Goal: Task Accomplishment & Management: Manage account settings

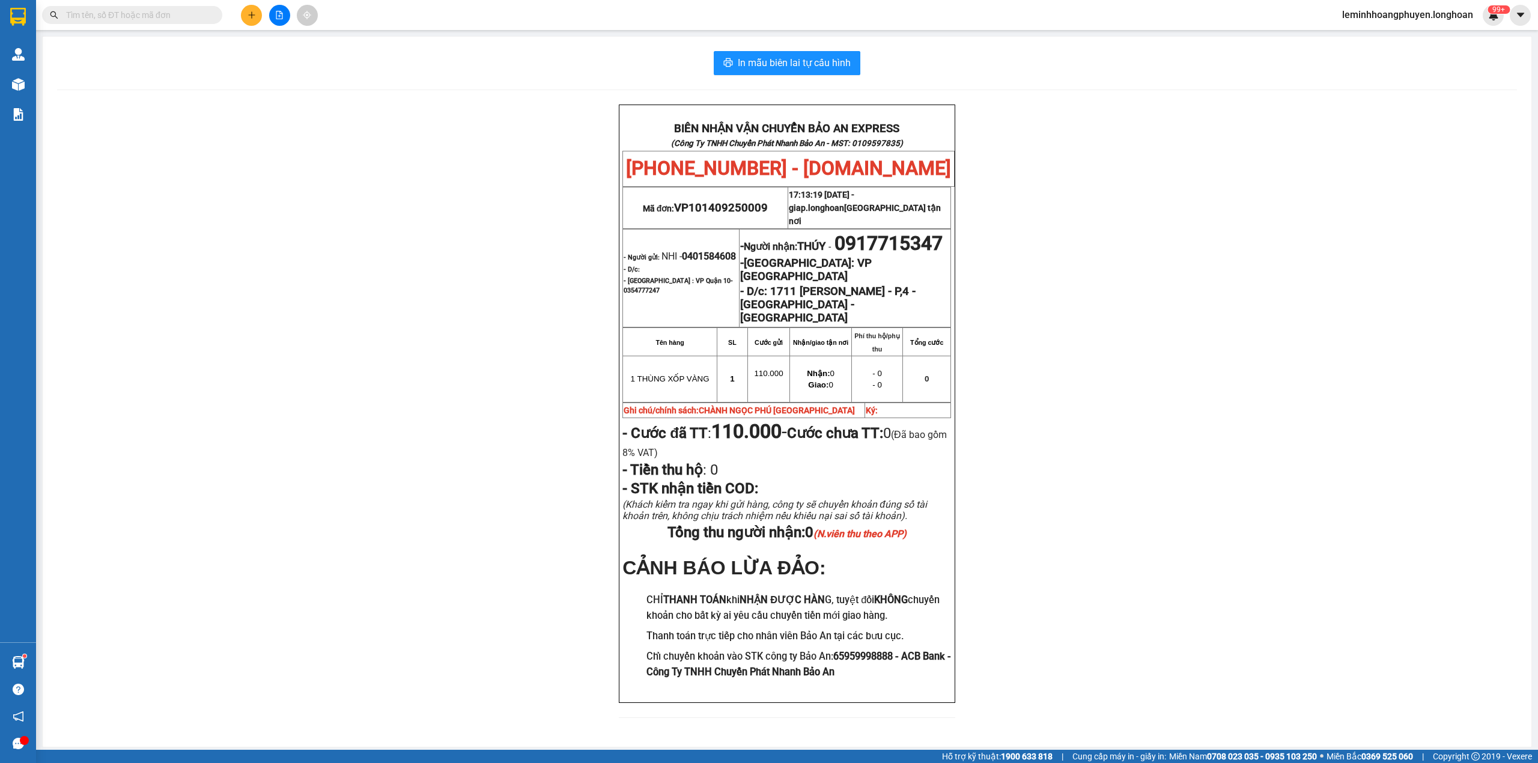
click at [1401, 10] on span "leminhhoangphuyen.longhoan" at bounding box center [1408, 14] width 150 height 15
click at [1400, 35] on span "Đăng xuất" at bounding box center [1412, 37] width 127 height 13
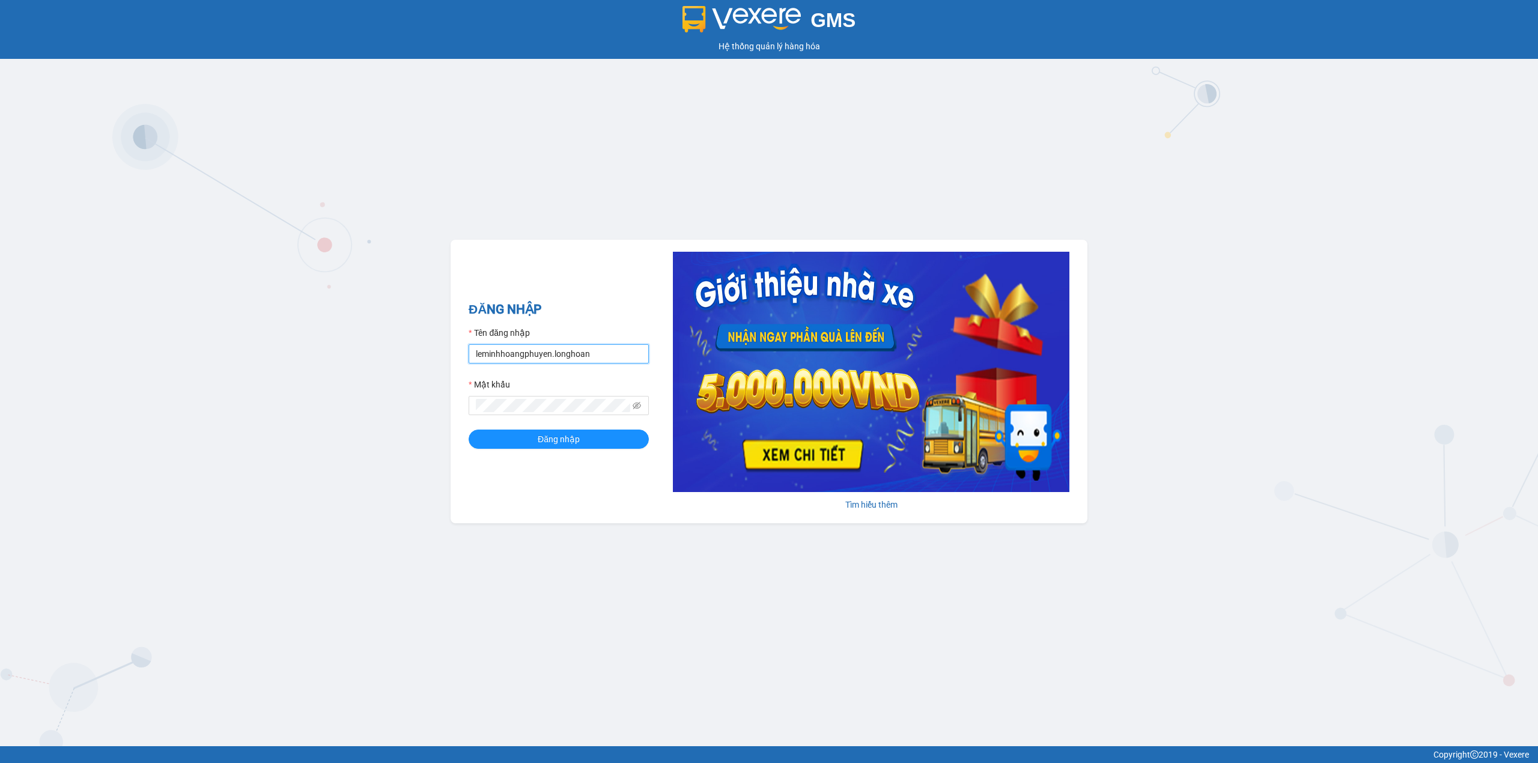
click at [584, 353] on input "leminhhoangphuyen.longhoan" at bounding box center [559, 353] width 180 height 19
type input "quanphutho.longhoan"
click at [568, 448] on button "Đăng nhập" at bounding box center [559, 439] width 180 height 19
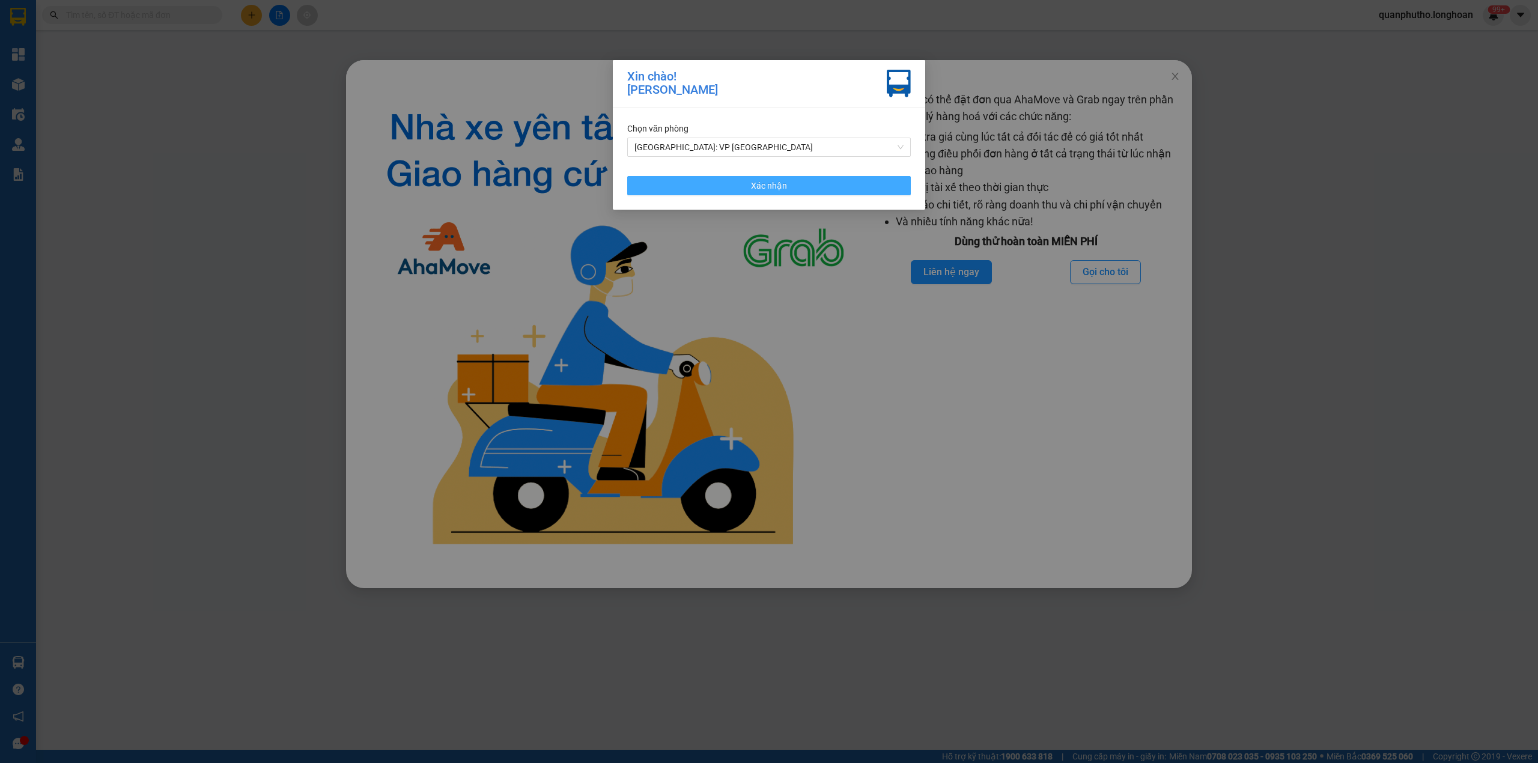
drag, startPoint x: 770, startPoint y: 186, endPoint x: 702, endPoint y: 112, distance: 100.8
click at [770, 179] on span "Xác nhận" at bounding box center [769, 185] width 36 height 13
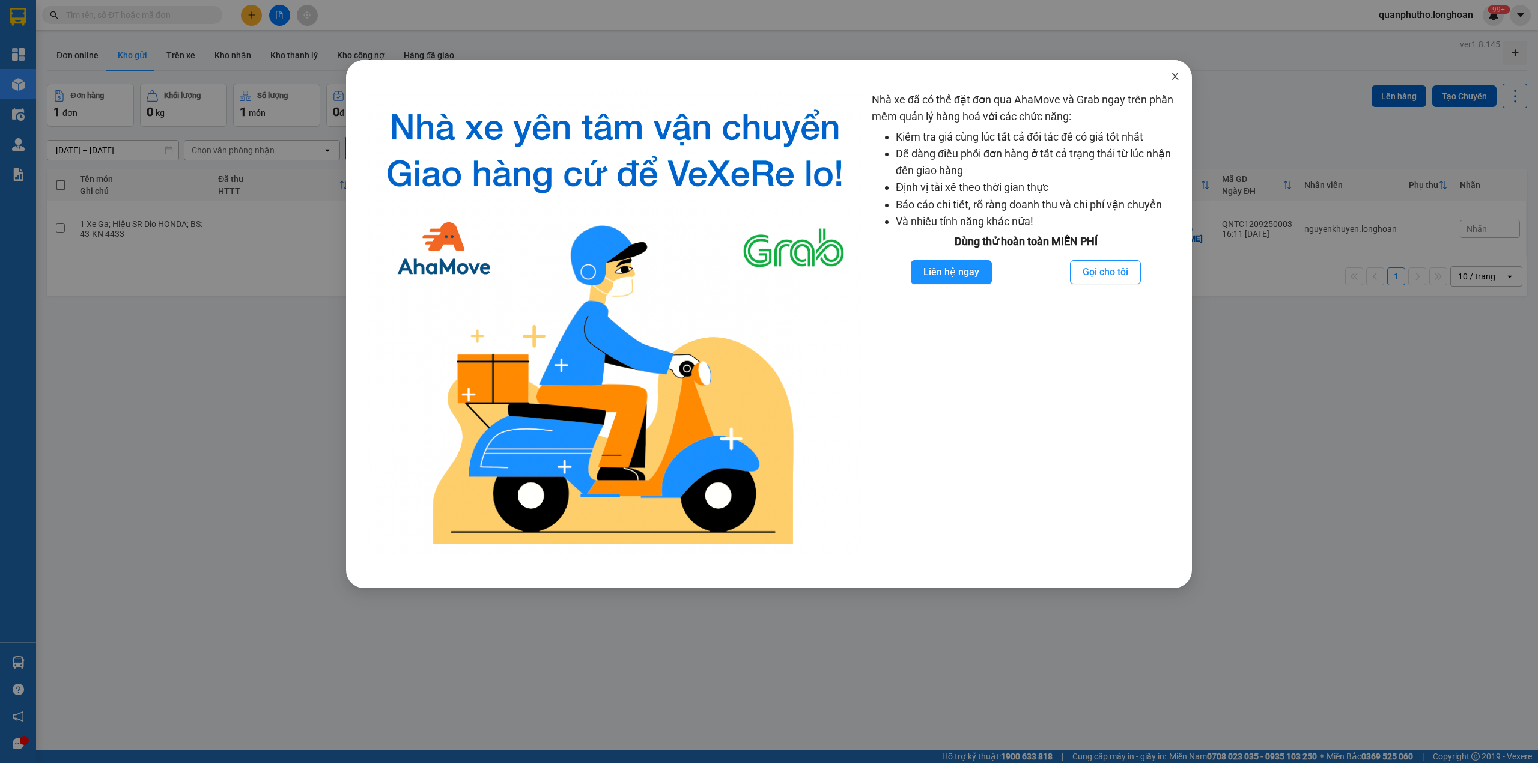
click at [1171, 79] on icon "close" at bounding box center [1175, 77] width 10 height 10
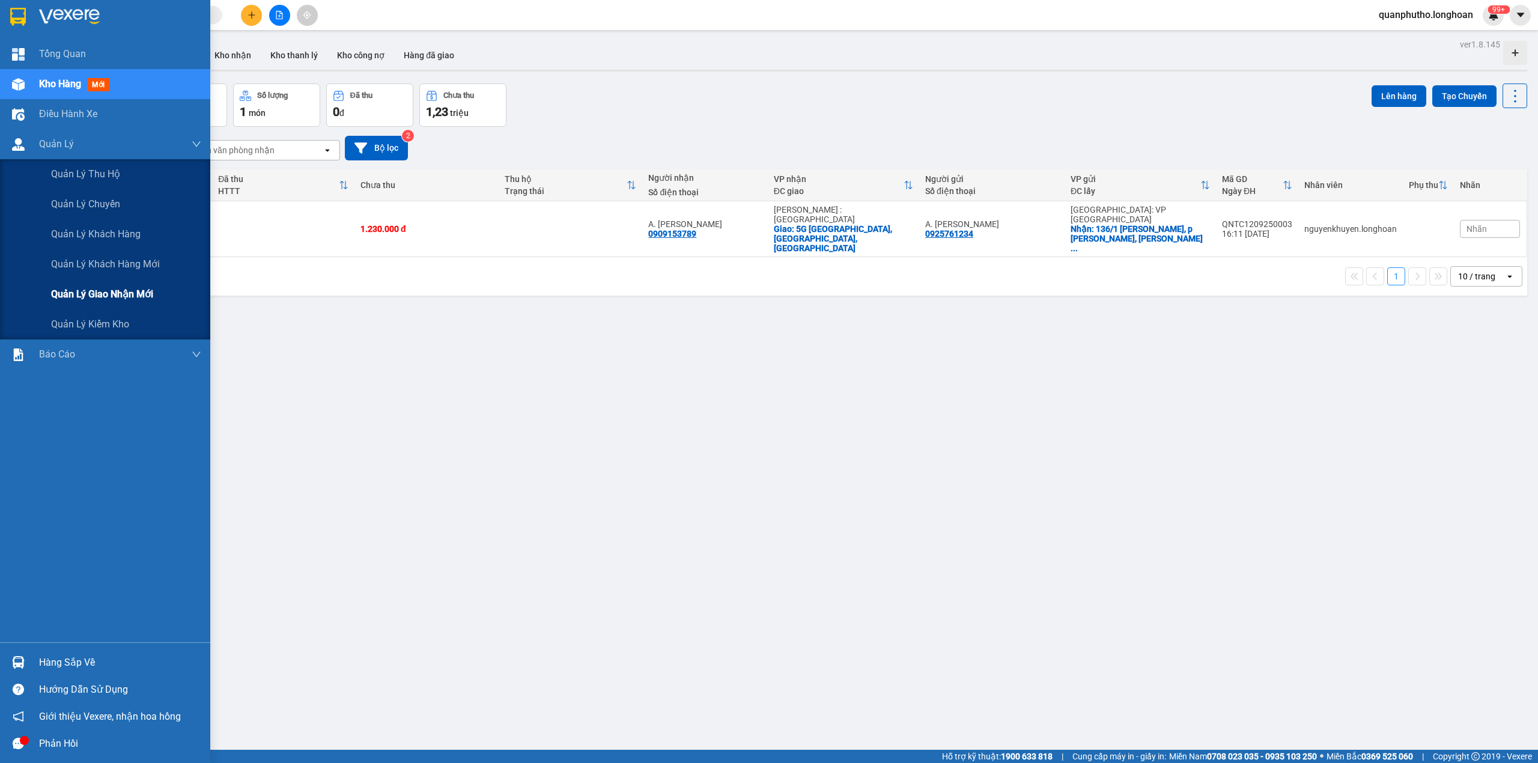
click at [121, 301] on span "Quản lý giao nhận mới" at bounding box center [102, 294] width 102 height 15
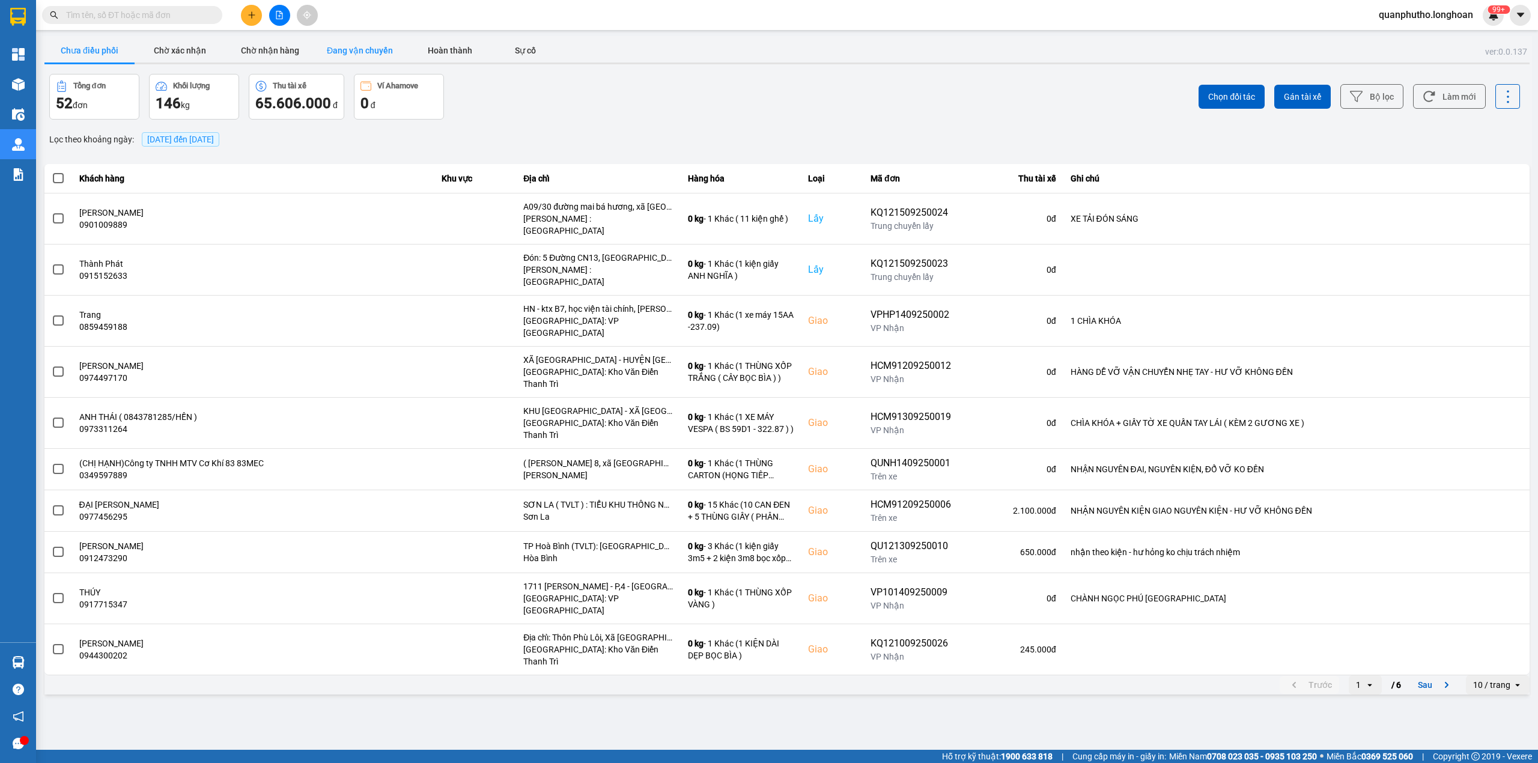
click at [347, 49] on button "Đang vận chuyển" at bounding box center [360, 50] width 90 height 24
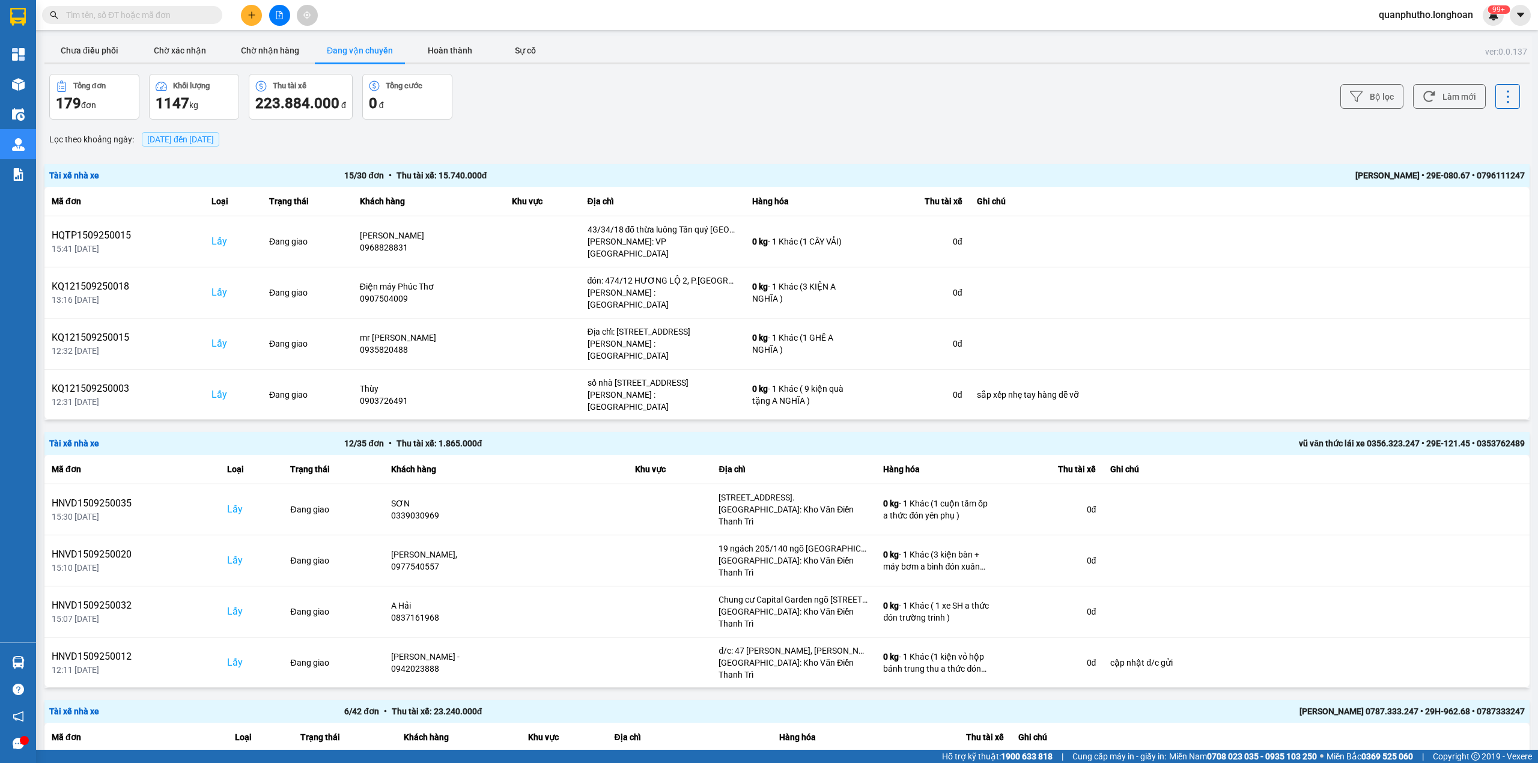
click at [211, 142] on span "[DATE] đến [DATE]" at bounding box center [180, 140] width 67 height 10
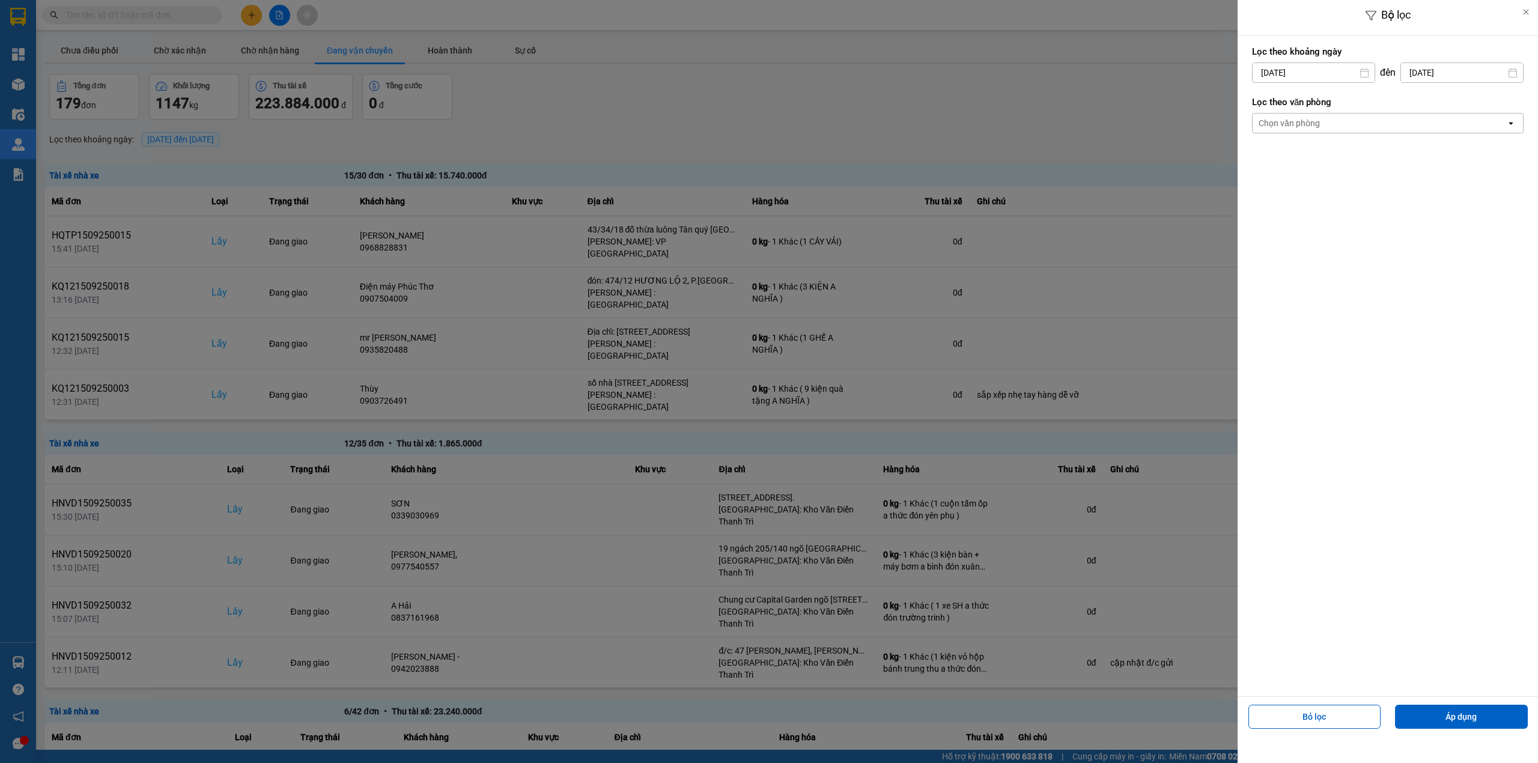
click at [1317, 58] on div "Lọc theo khoảng [DATE] Press the down arrow key to interact with the calendar a…" at bounding box center [1388, 64] width 272 height 44
click at [1312, 76] on input "[DATE]" at bounding box center [1314, 72] width 122 height 19
click at [1304, 168] on div "3" at bounding box center [1307, 160] width 17 height 14
click at [1318, 65] on input "[DATE]" at bounding box center [1314, 72] width 122 height 19
click at [1364, 190] on div "12" at bounding box center [1355, 187] width 24 height 24
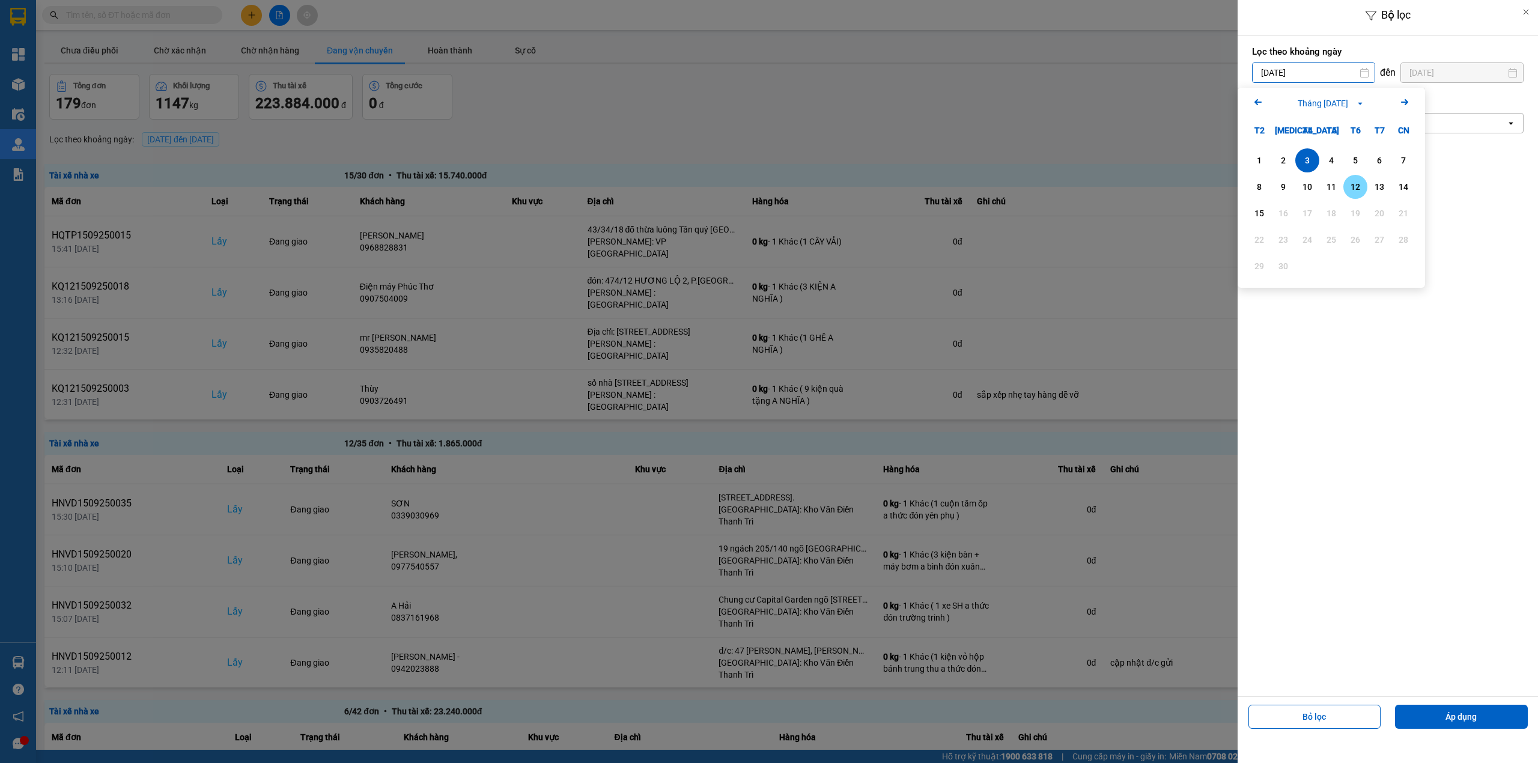
type input "[DATE]"
click at [1352, 130] on div "Chọn văn phòng" at bounding box center [1380, 123] width 254 height 19
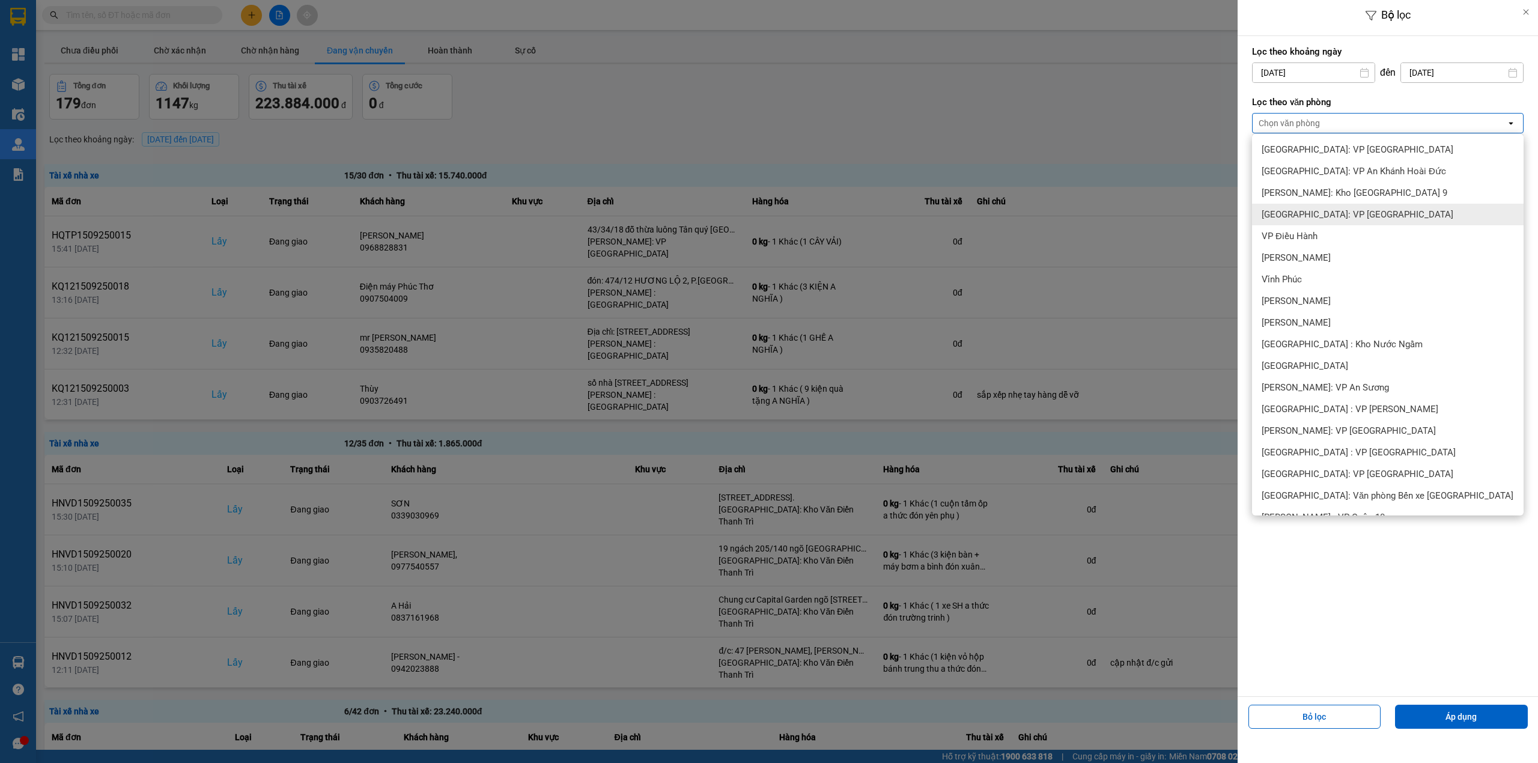
click at [1339, 208] on span "[GEOGRAPHIC_DATA]: VP [GEOGRAPHIC_DATA]" at bounding box center [1358, 214] width 192 height 12
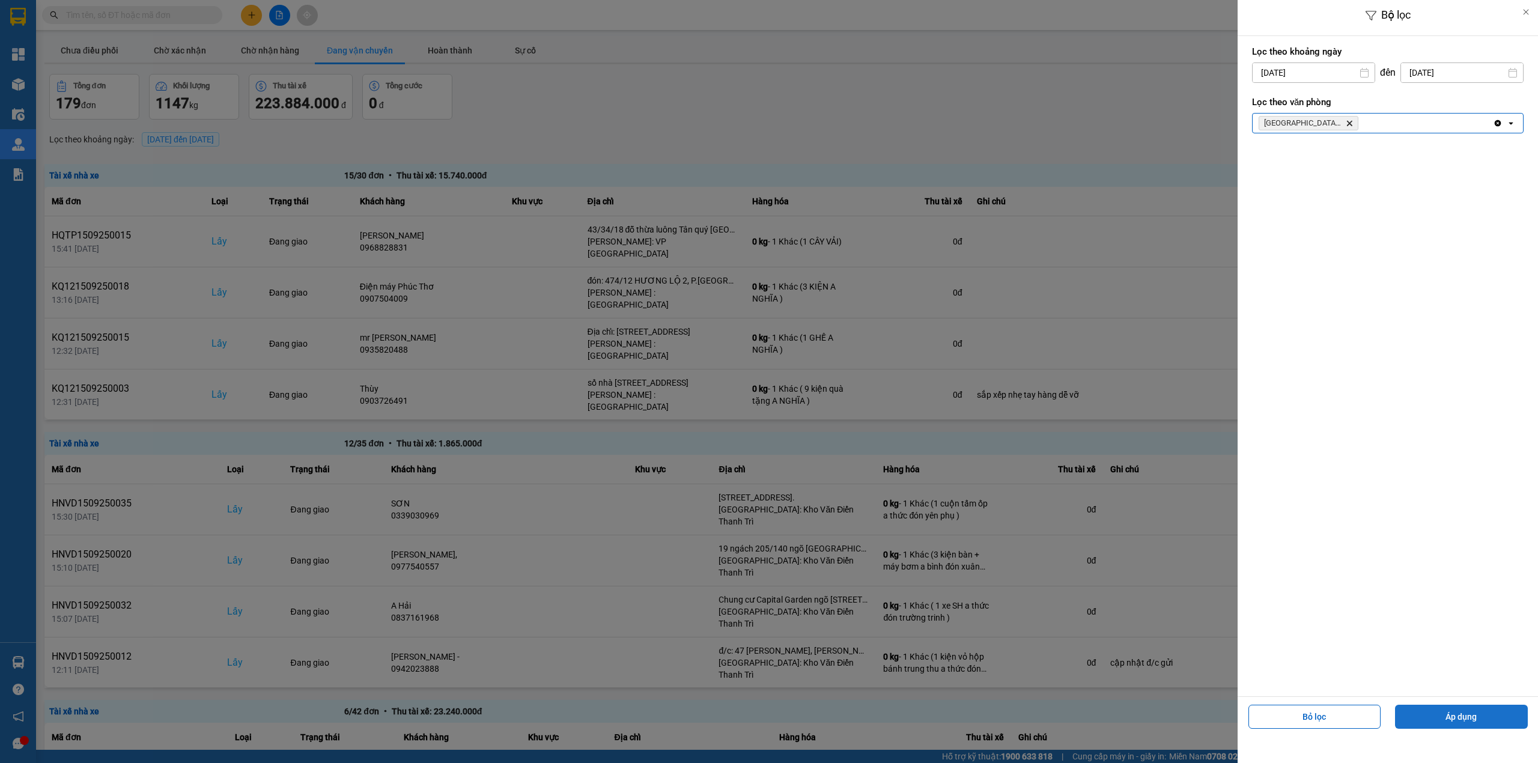
click at [1480, 714] on button "Áp dụng" at bounding box center [1461, 717] width 133 height 24
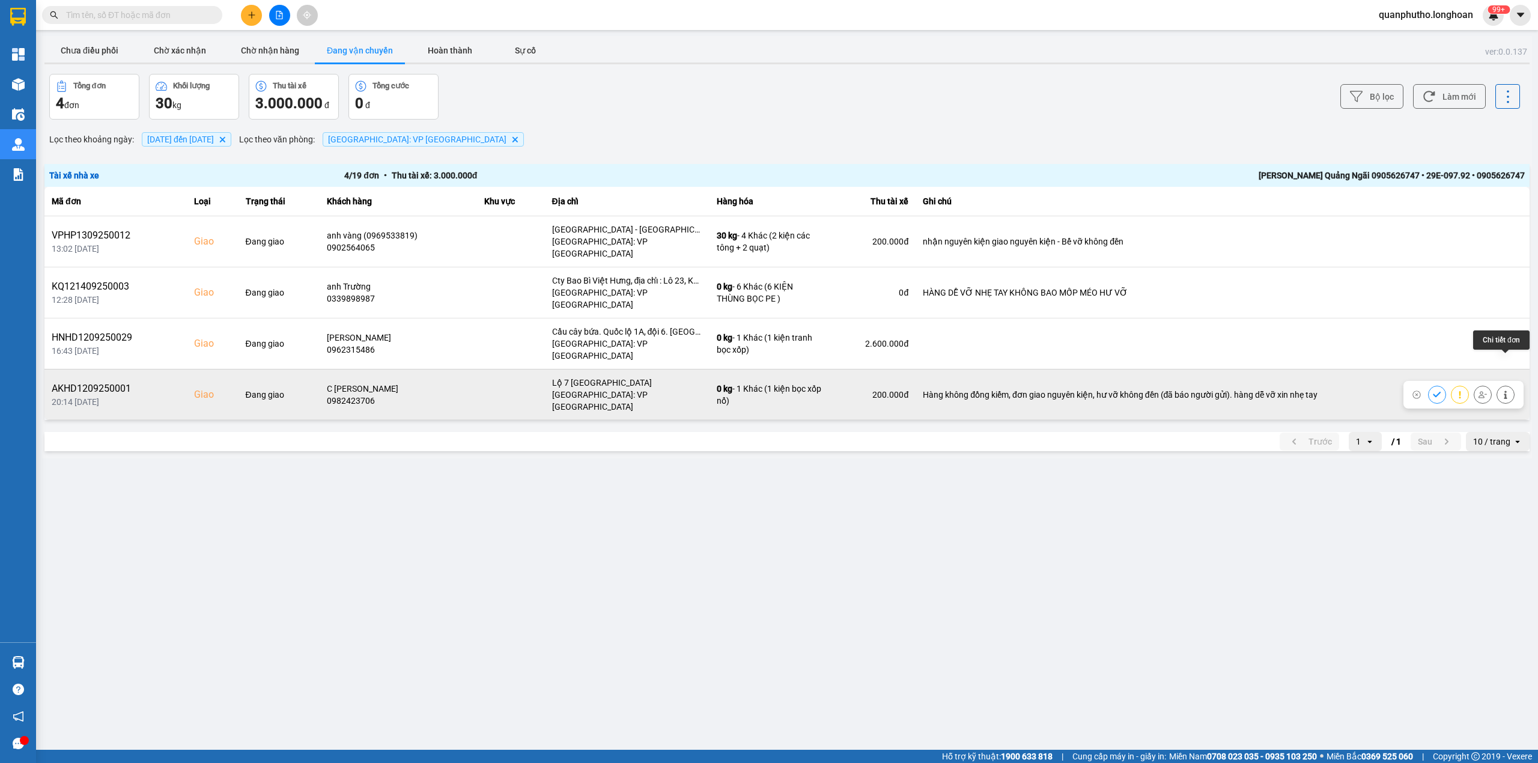
click at [1502, 391] on icon at bounding box center [1506, 395] width 8 height 8
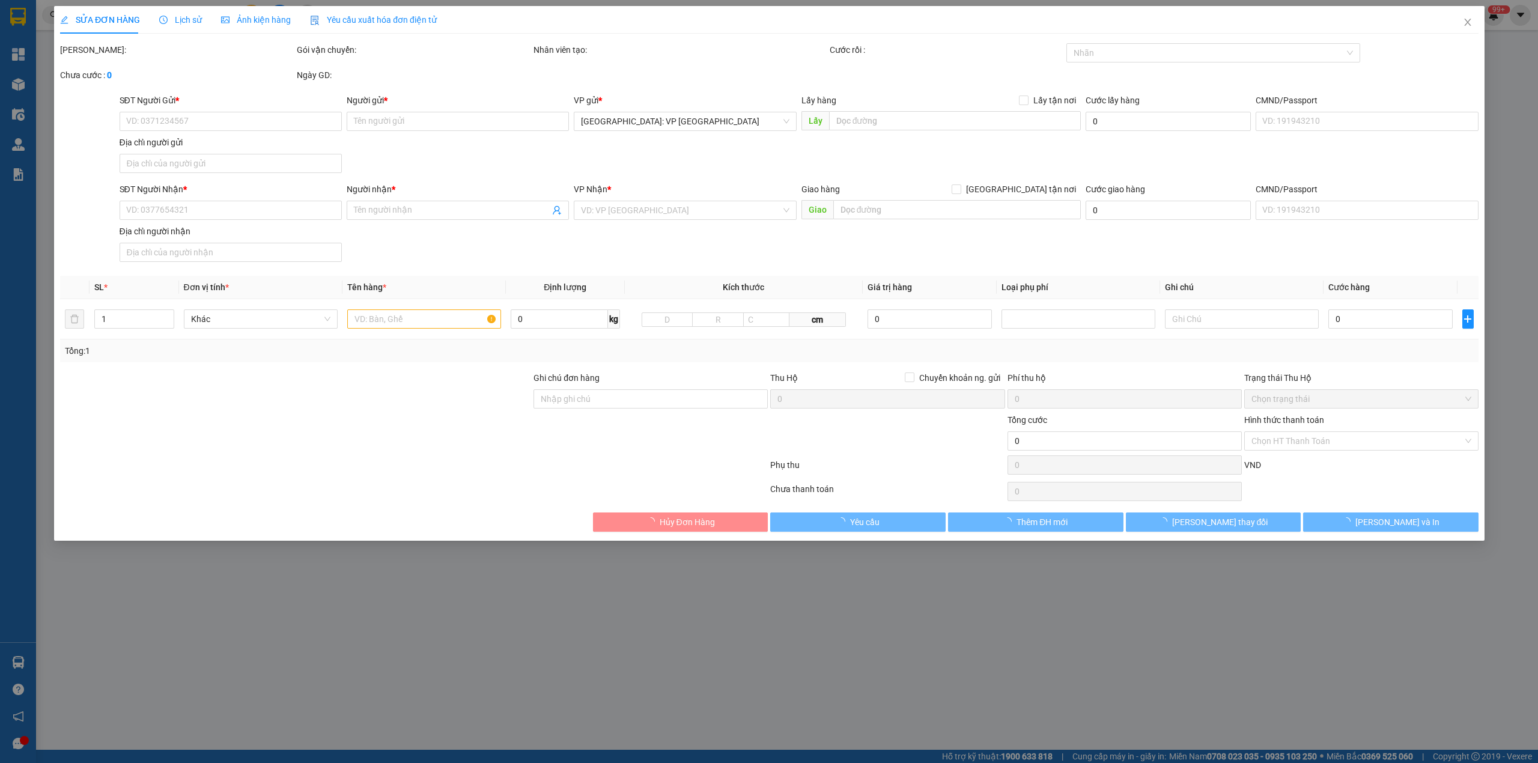
type input "0916007376"
type input "CTy Prato"
type input "0982423706"
type input "C [PERSON_NAME]"
checkbox input "true"
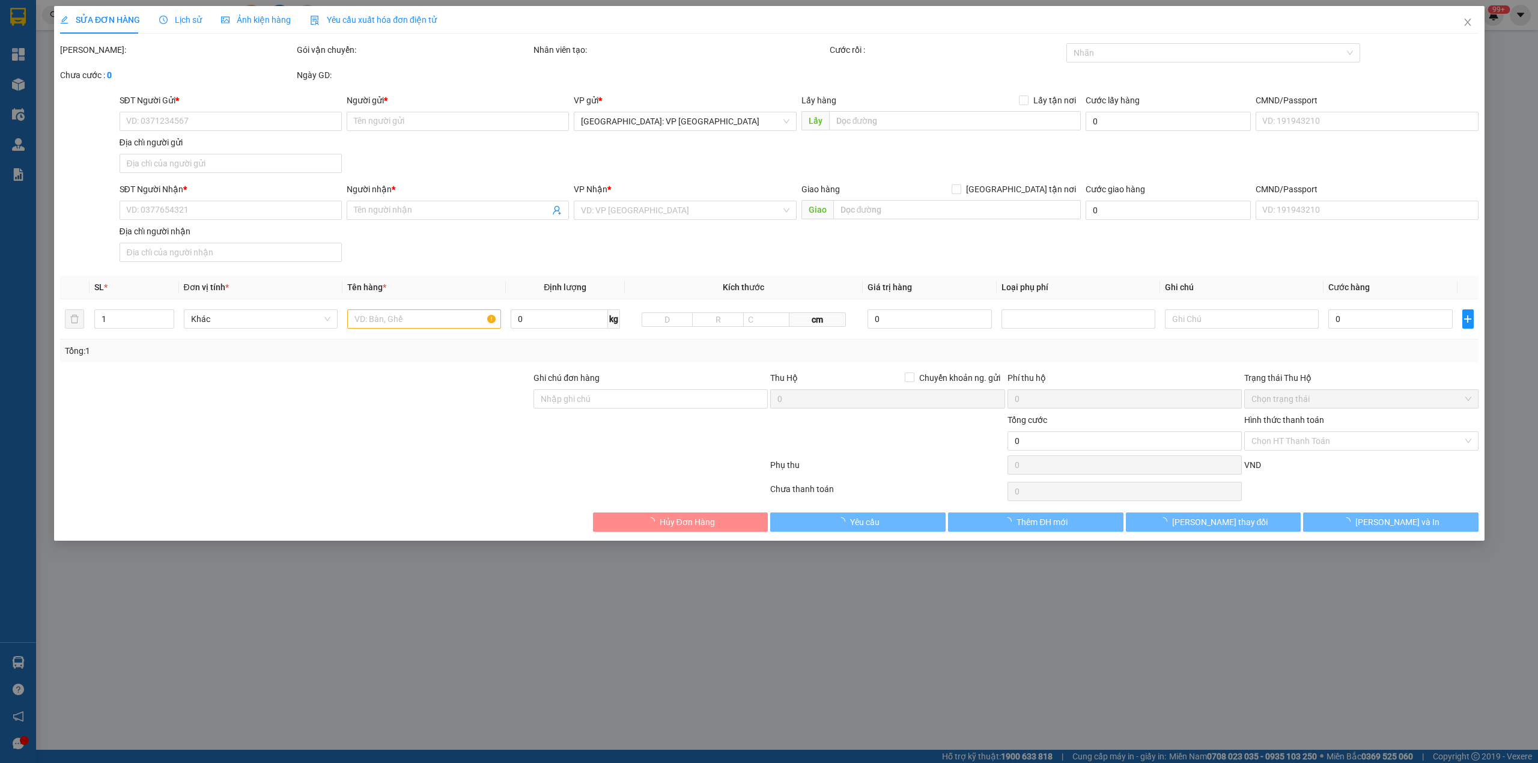
type input "Lộ 7 [GEOGRAPHIC_DATA]"
type input "Hàng không đồng kiểm, đơn giao nguyên kiện, hư vỡ không đền (đã báo người gửi).…"
type input "200.000"
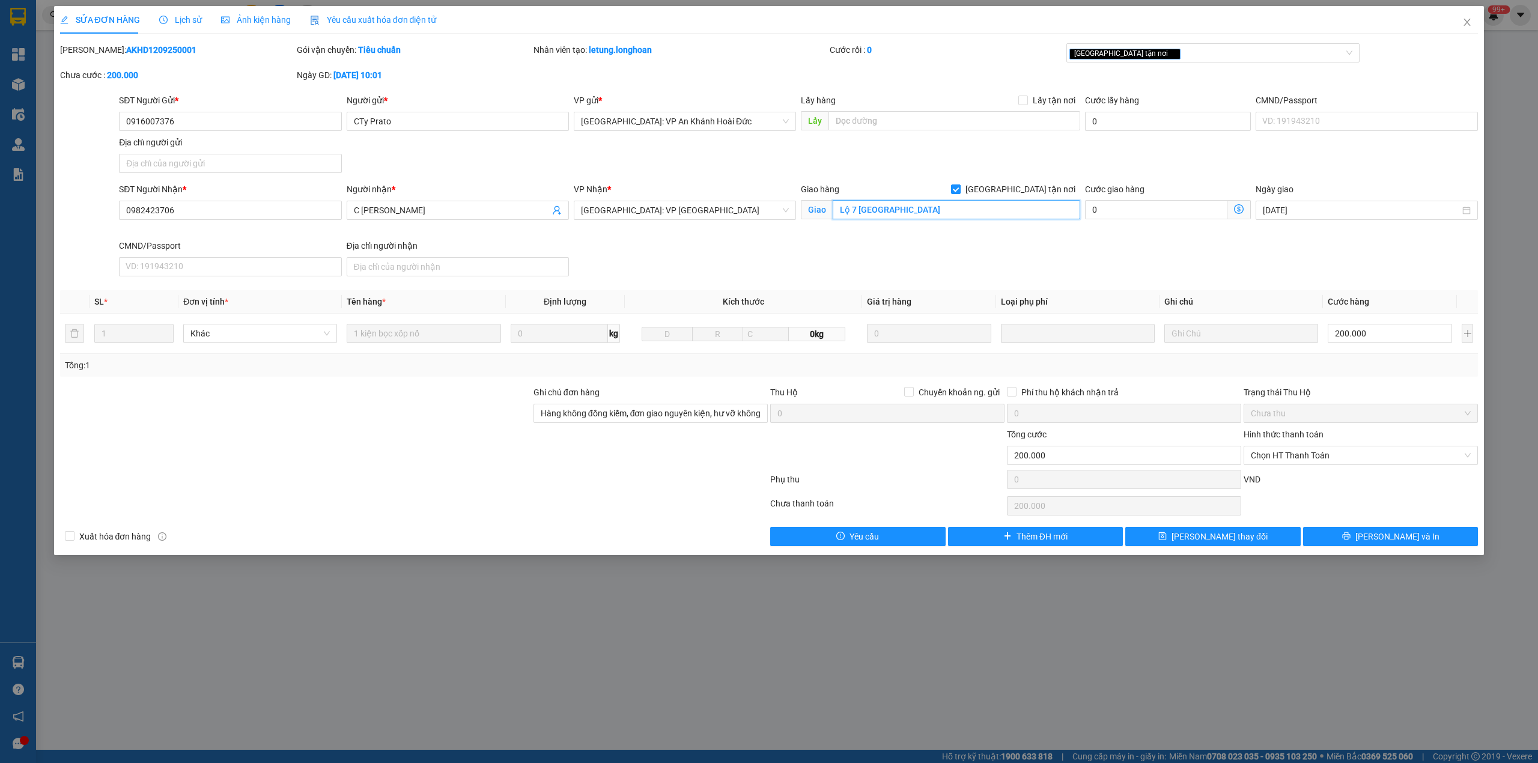
click at [857, 210] on input "Lộ 7 [GEOGRAPHIC_DATA]" at bounding box center [957, 209] width 248 height 19
click at [1394, 542] on span "[PERSON_NAME] và In" at bounding box center [1398, 536] width 84 height 13
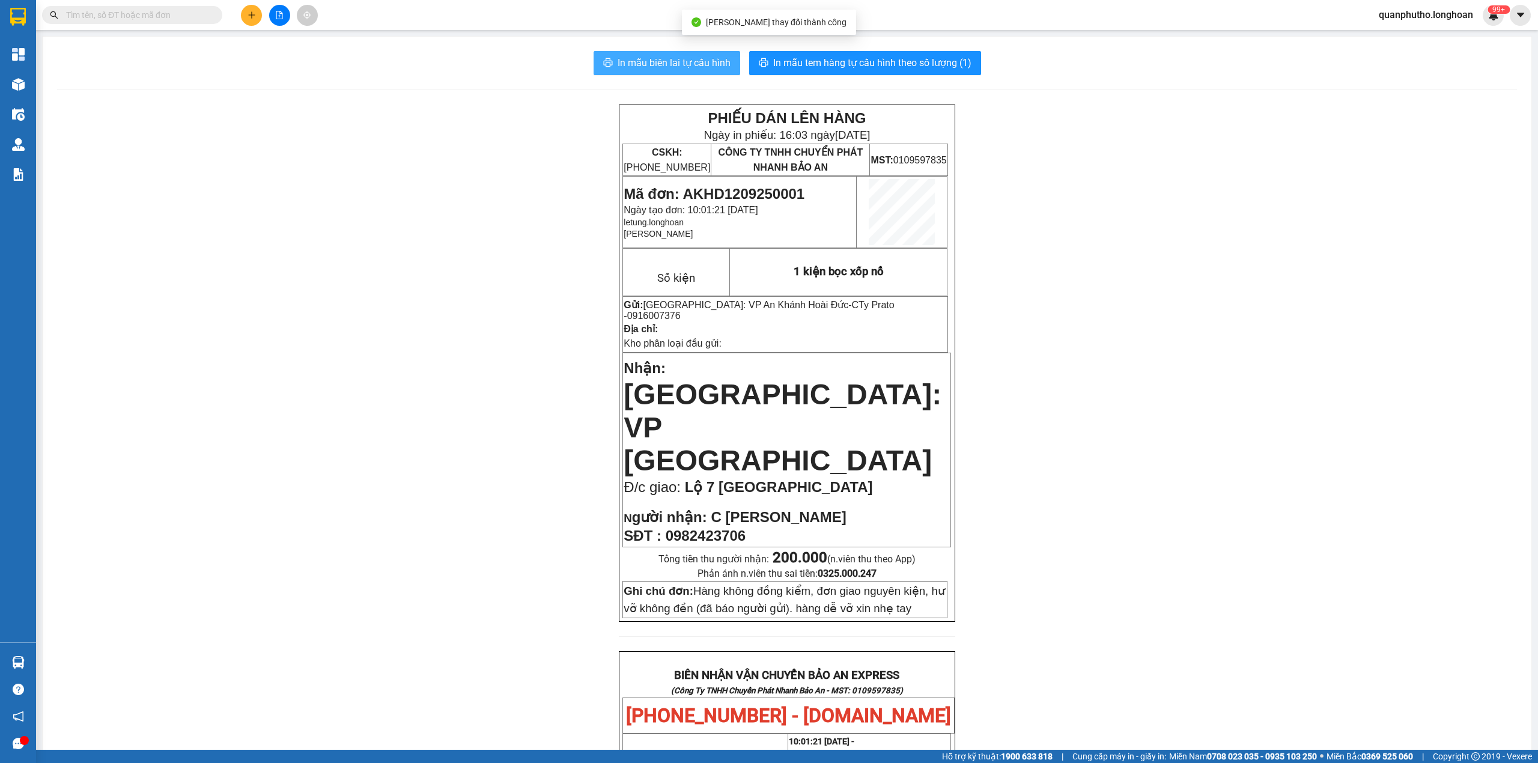
click at [692, 70] on span "In mẫu biên lai tự cấu hình" at bounding box center [674, 62] width 113 height 15
